Goal: Task Accomplishment & Management: Complete application form

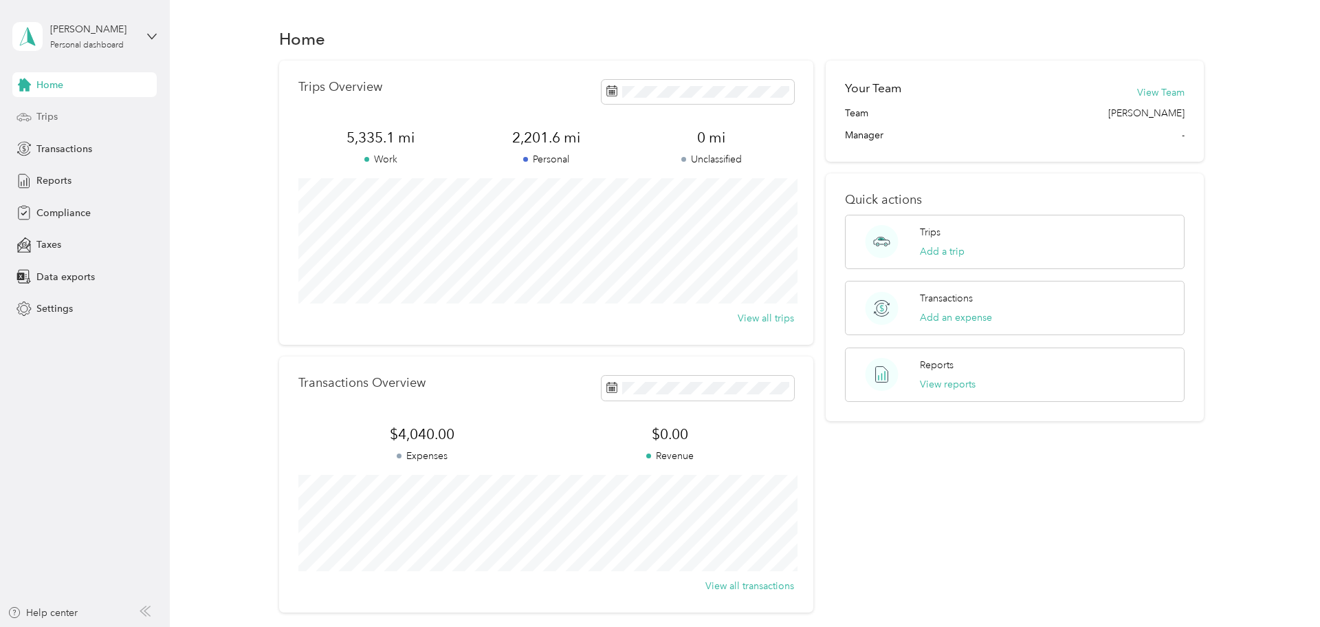
click at [91, 114] on div "Trips" at bounding box center [84, 117] width 144 height 25
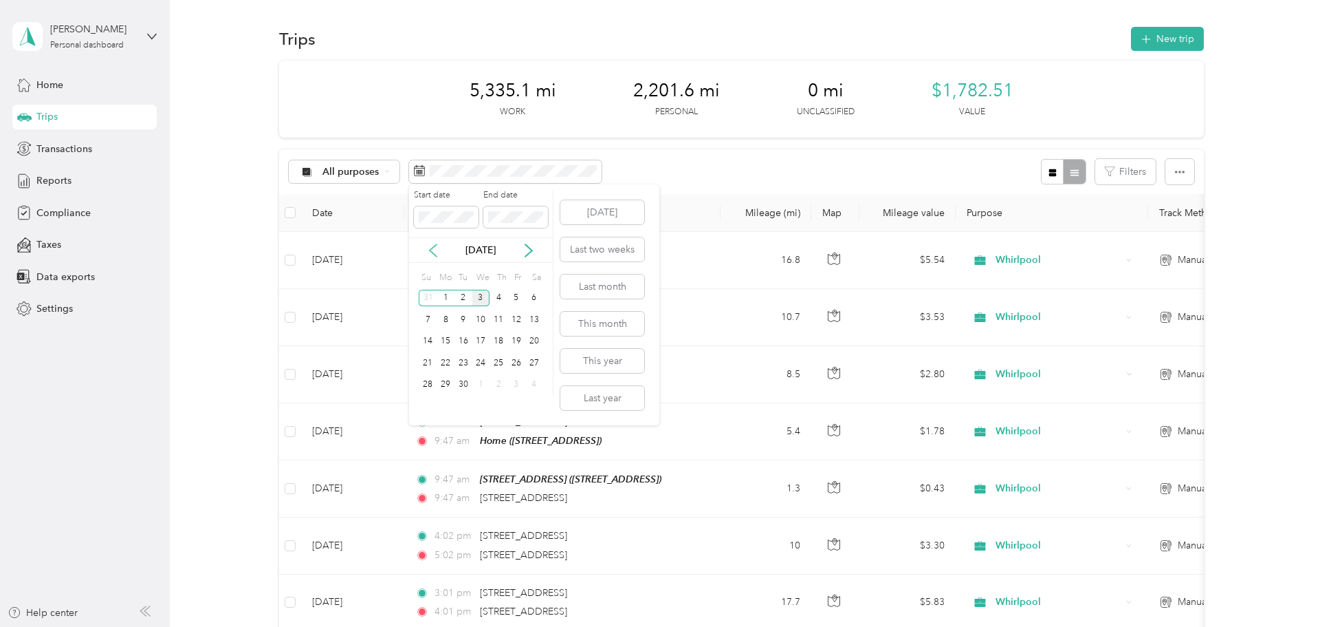
click at [435, 248] on icon at bounding box center [433, 250] width 14 height 14
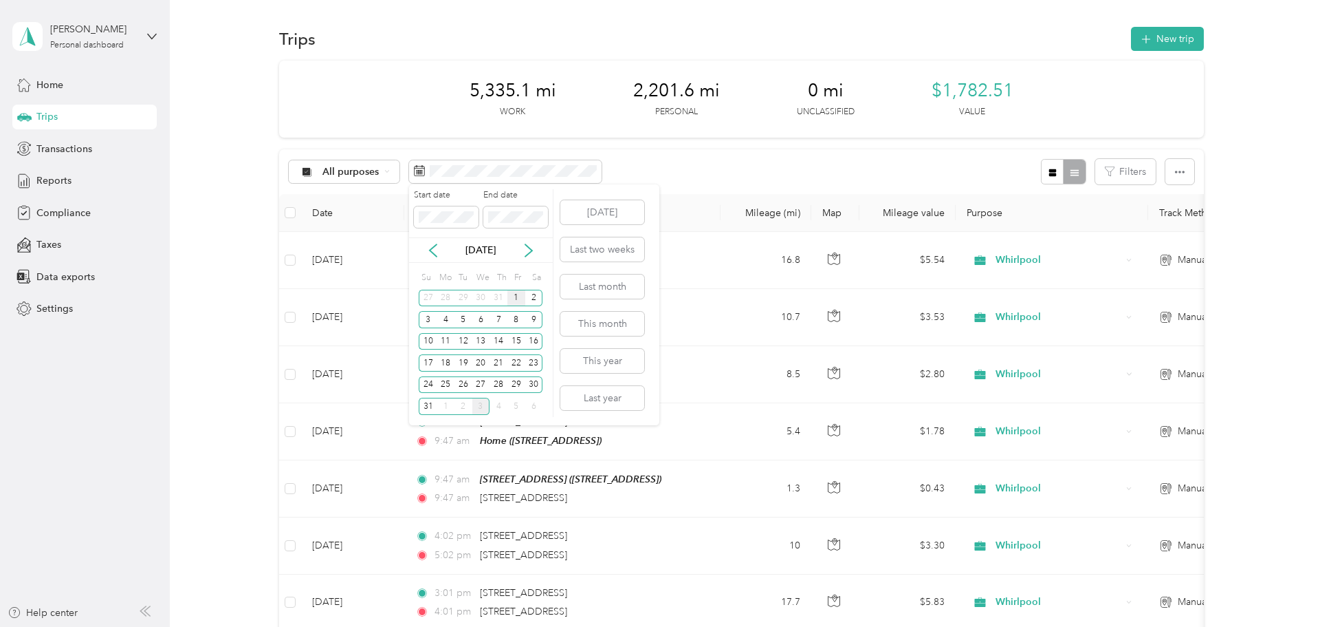
click at [514, 294] on div "1" at bounding box center [517, 298] width 18 height 17
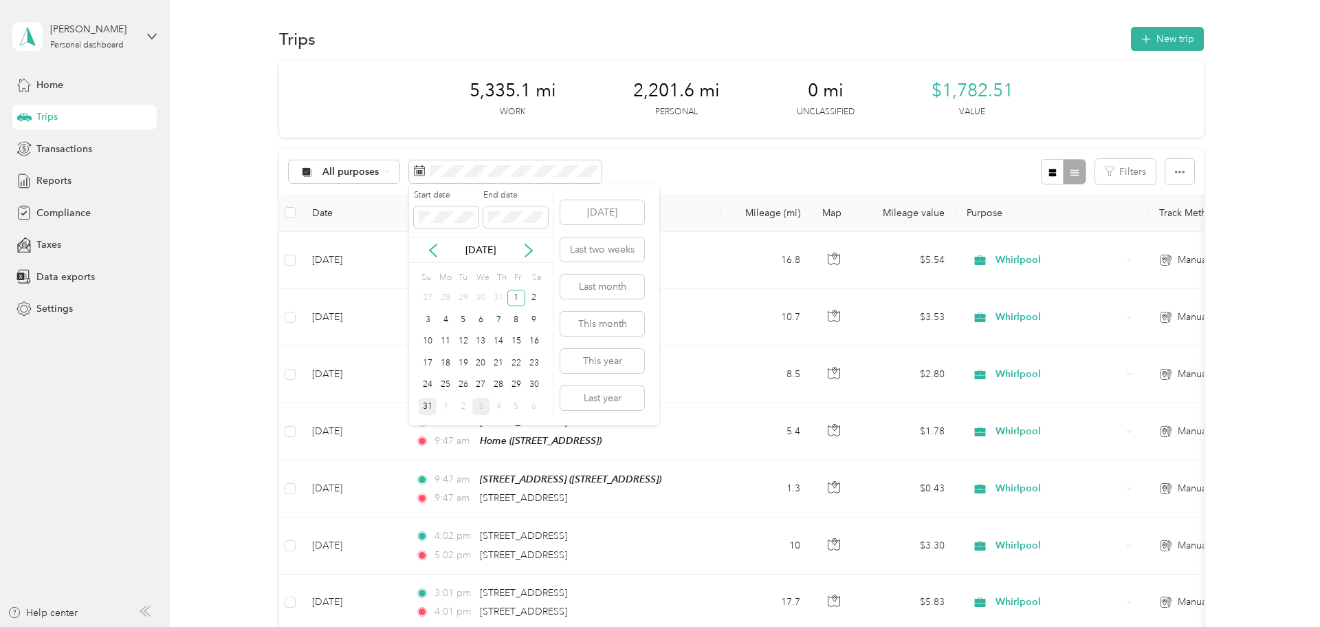
click at [428, 407] on div "31" at bounding box center [428, 405] width 18 height 17
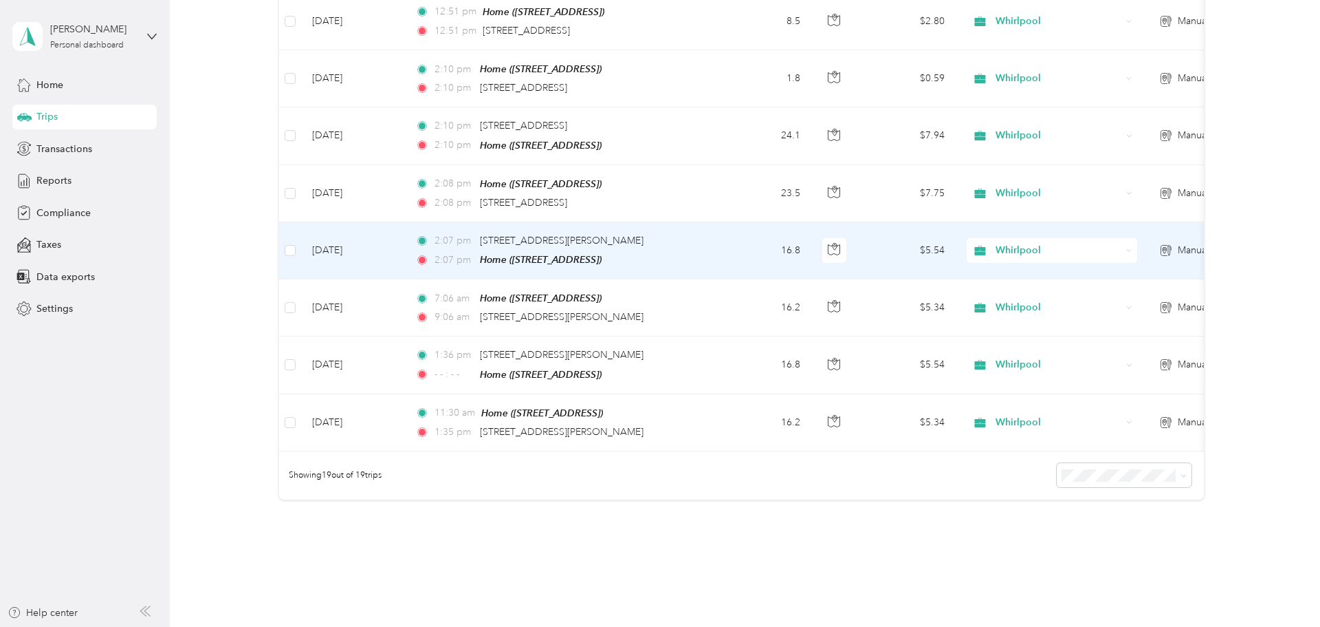
scroll to position [918, 0]
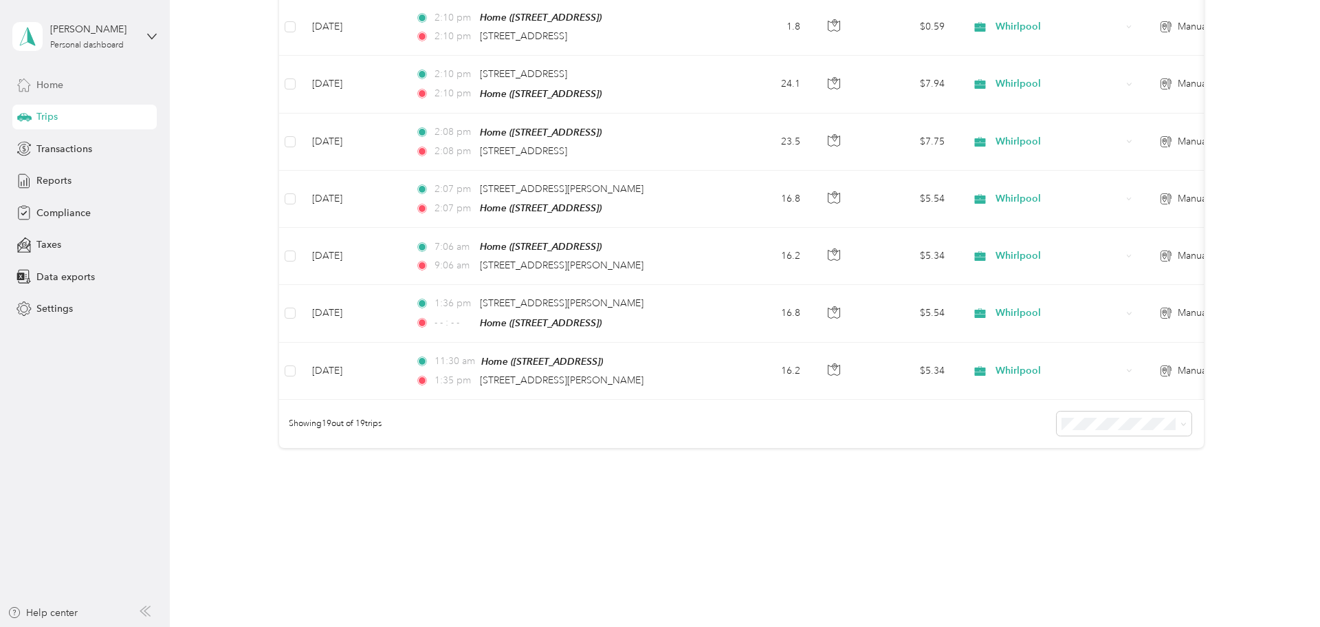
click at [106, 93] on div "Home" at bounding box center [84, 84] width 144 height 25
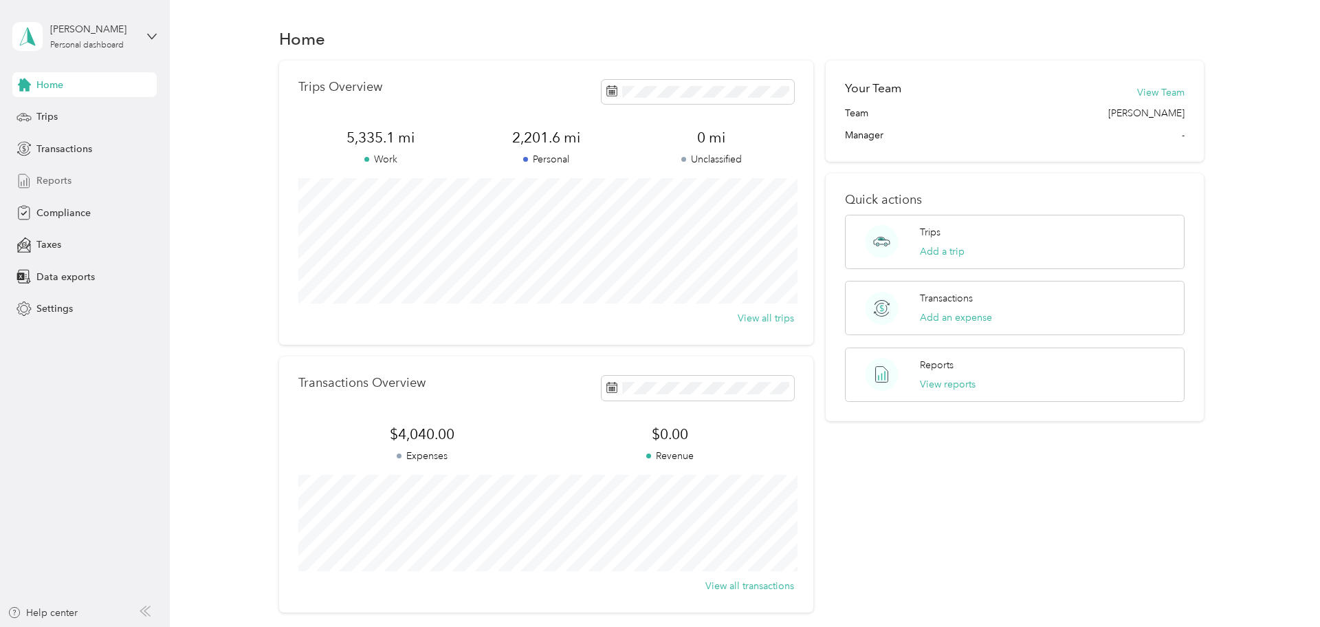
click at [93, 186] on div "Reports" at bounding box center [84, 180] width 144 height 25
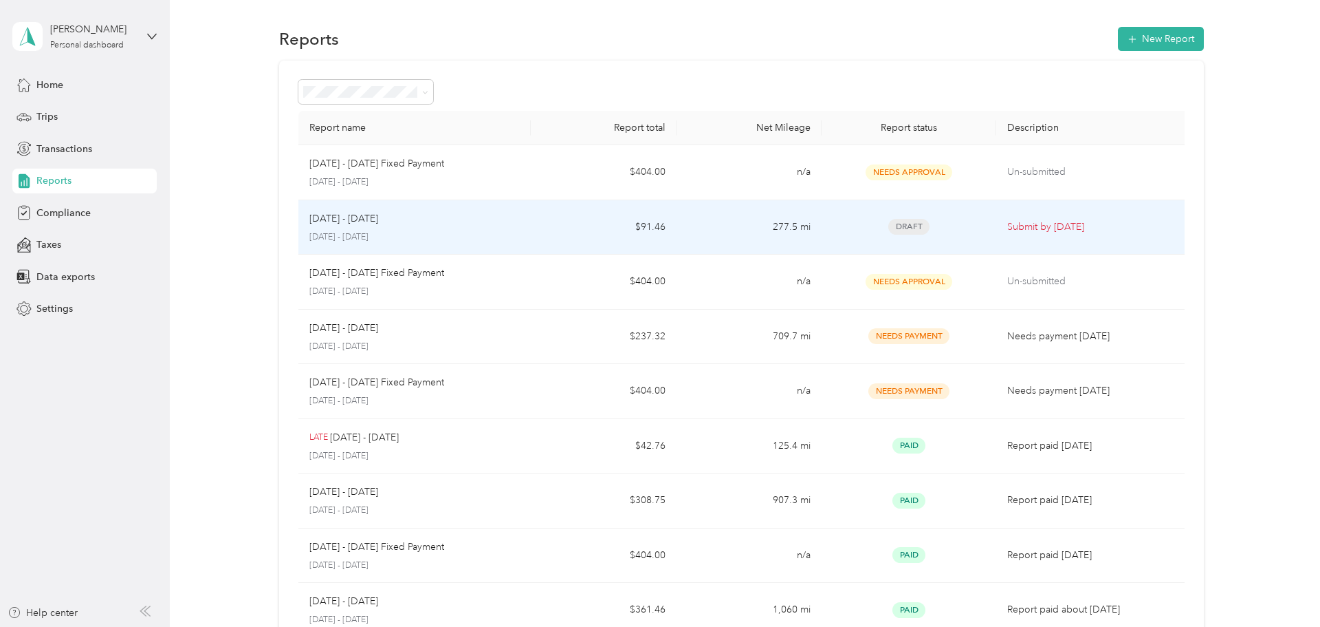
click at [1137, 219] on p "Submit by [DATE]" at bounding box center [1094, 226] width 172 height 15
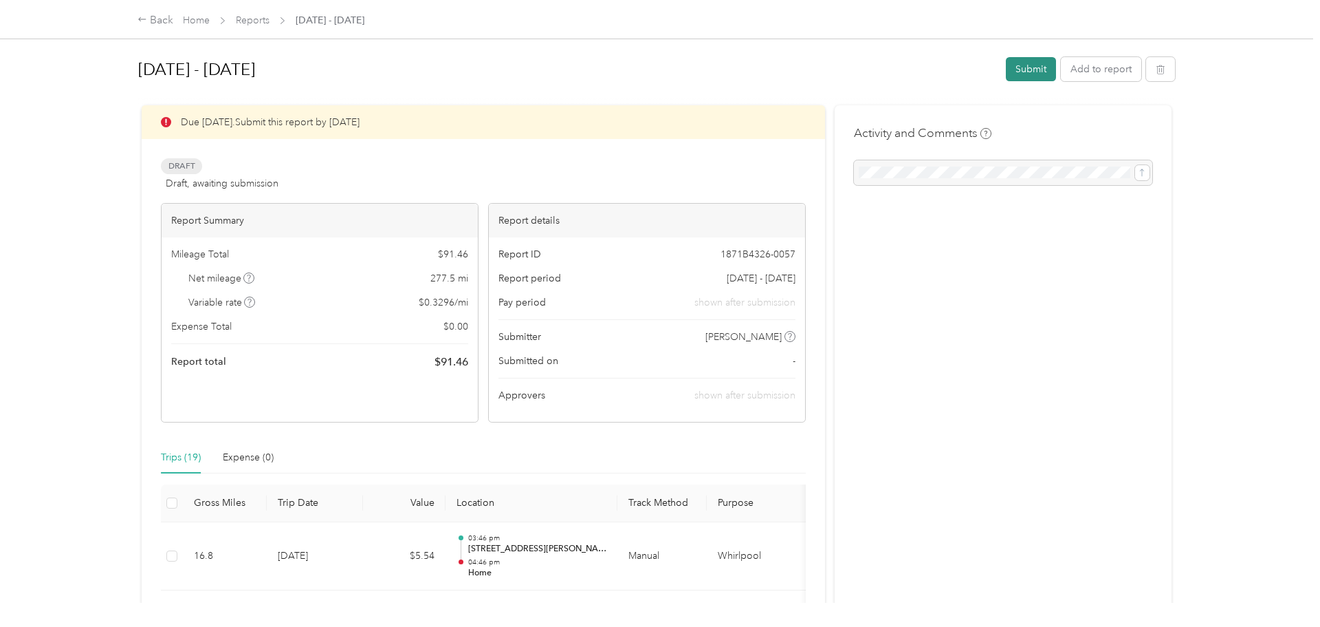
click at [1049, 80] on button "Submit" at bounding box center [1031, 69] width 50 height 24
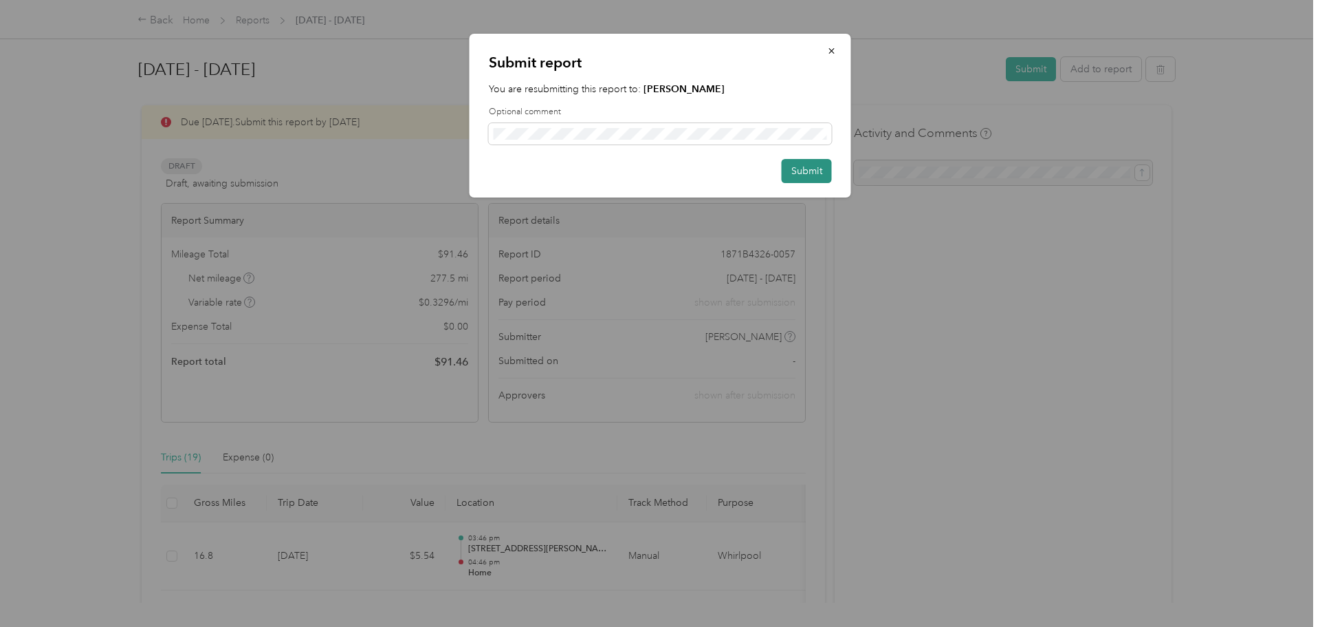
click at [816, 173] on button "Submit" at bounding box center [807, 171] width 50 height 24
